Goal: Task Accomplishment & Management: Manage account settings

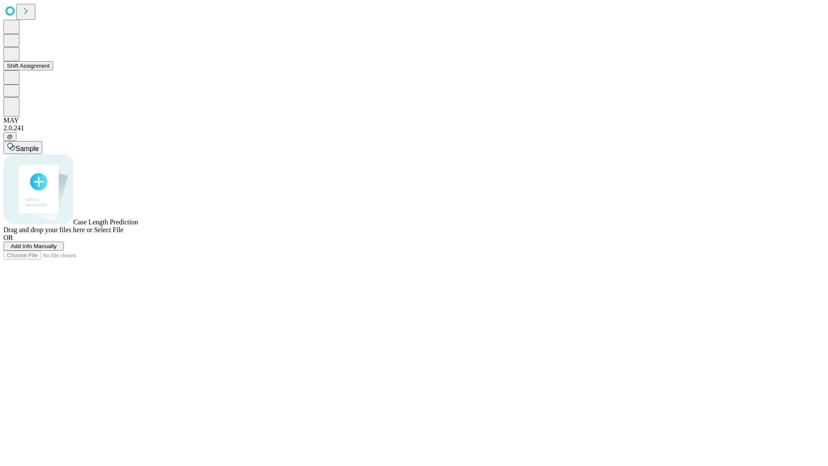
click at [53, 70] on button "Shift Assignment" at bounding box center [28, 65] width 50 height 9
